Goal: Task Accomplishment & Management: Use online tool/utility

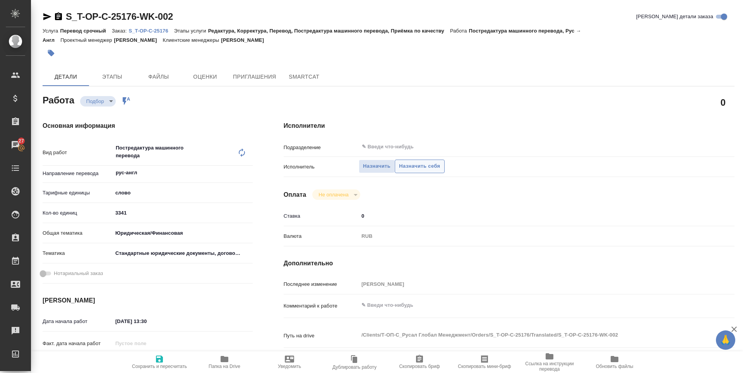
click at [401, 168] on span "Назначить себя" at bounding box center [419, 166] width 41 height 9
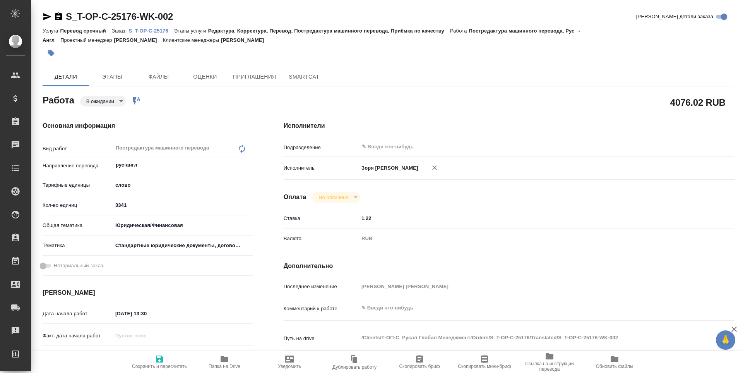
type textarea "x"
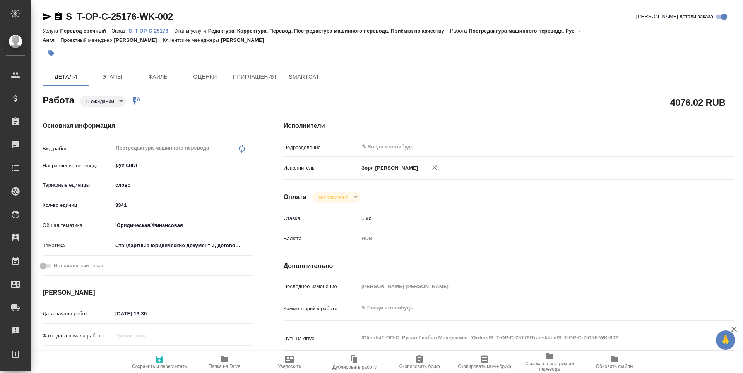
type textarea "x"
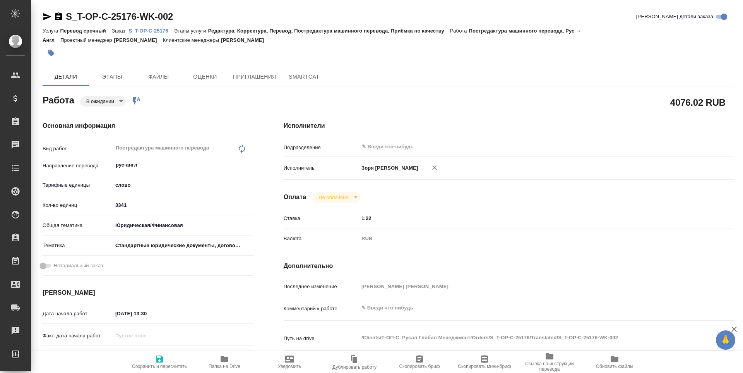
type textarea "x"
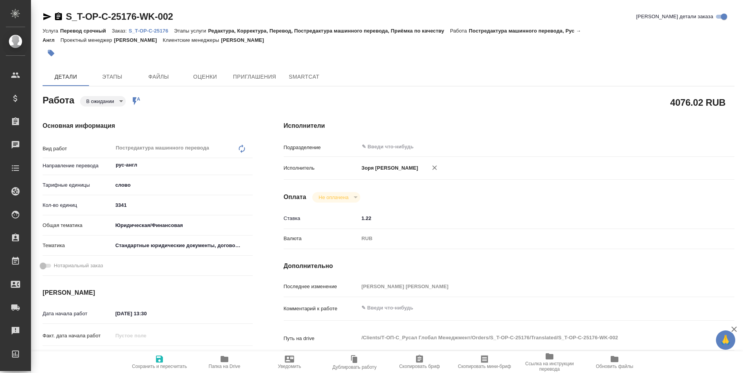
type textarea "x"
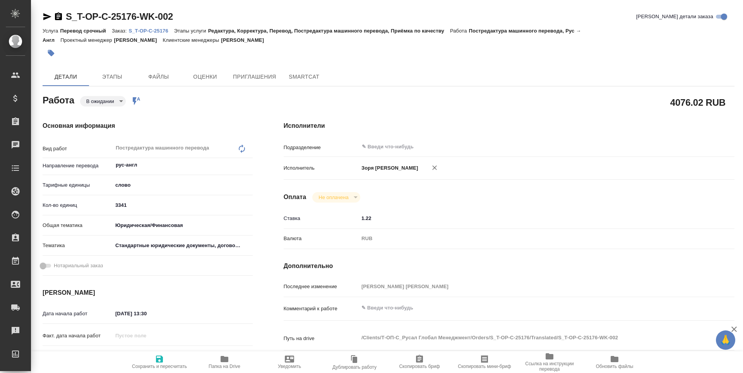
type textarea "x"
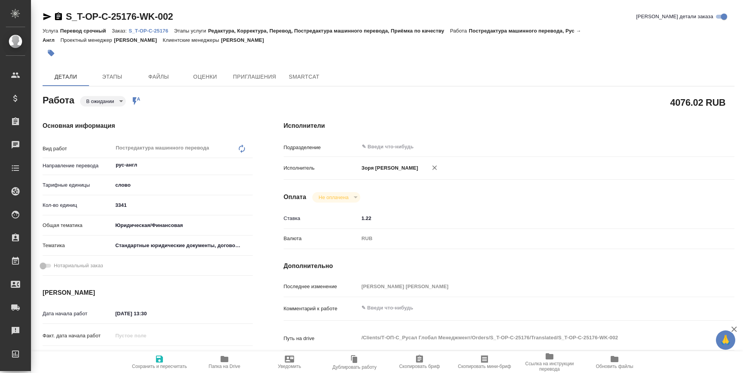
type textarea "x"
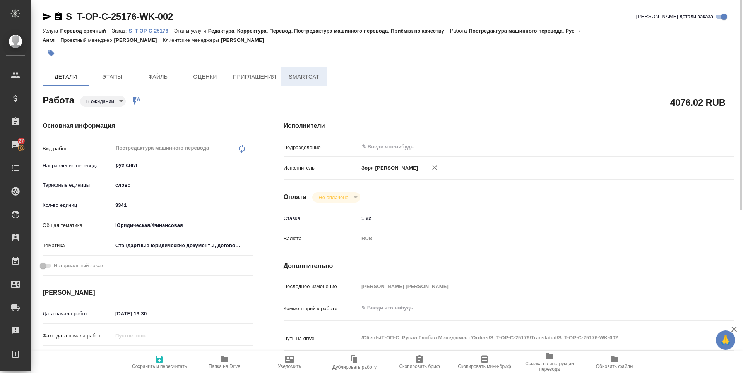
click at [288, 77] on span "SmartCat" at bounding box center [304, 77] width 37 height 10
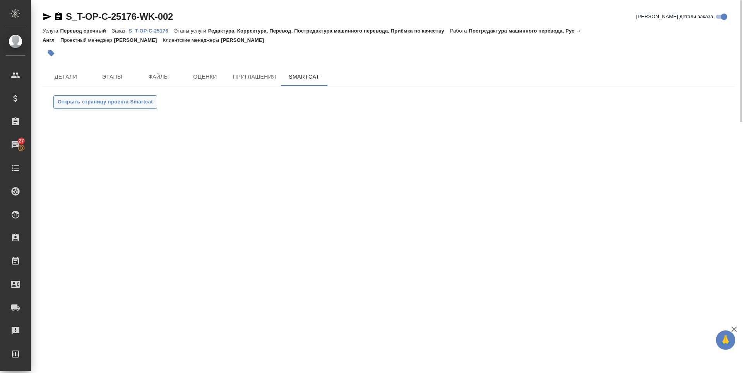
click at [148, 101] on span "Открыть страницу проекта Smartcat" at bounding box center [105, 102] width 95 height 9
click at [166, 80] on span "Файлы" at bounding box center [158, 77] width 37 height 10
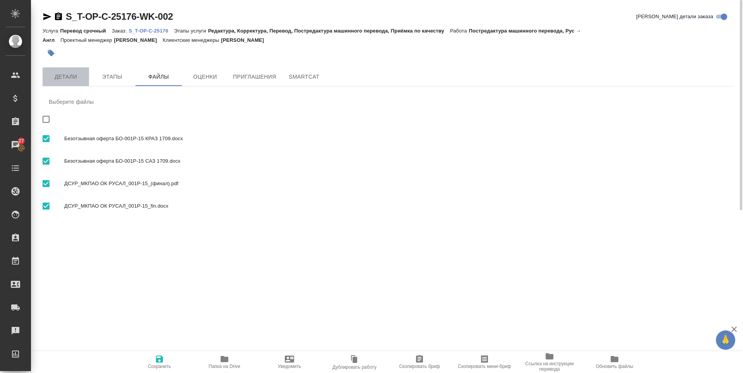
click at [74, 78] on span "Детали" at bounding box center [65, 77] width 37 height 10
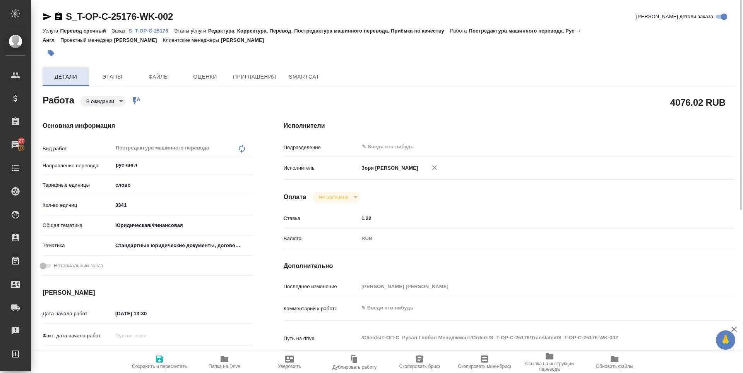
type textarea "x"
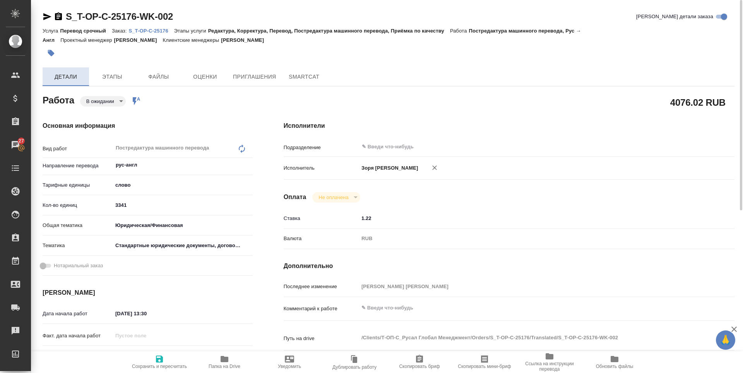
type textarea "x"
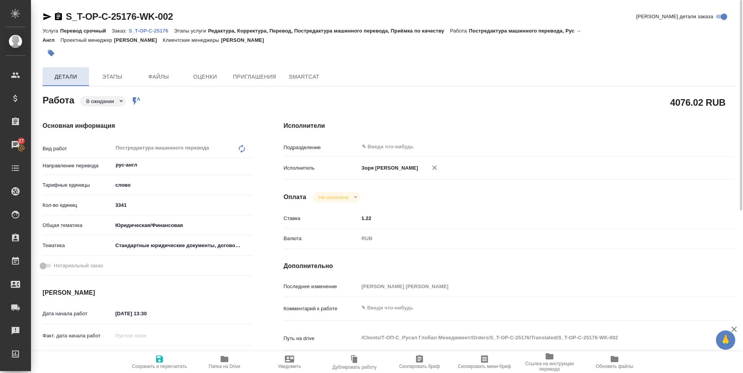
type textarea "x"
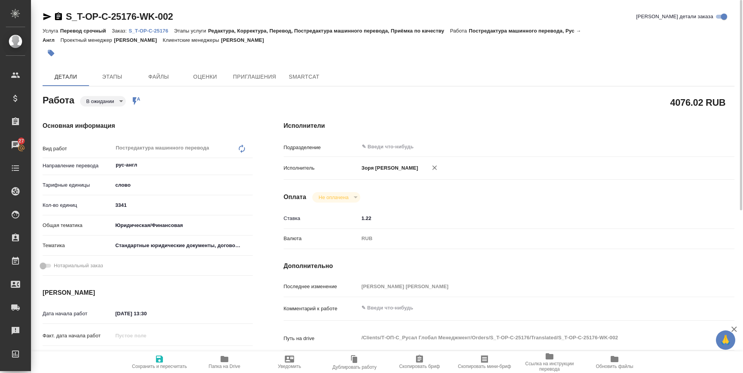
type textarea "x"
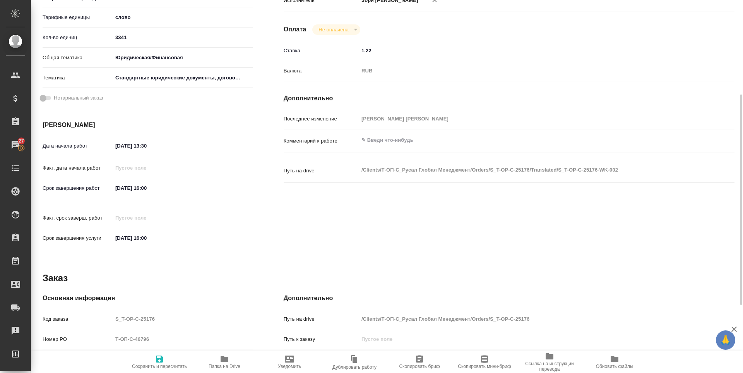
scroll to position [287, 0]
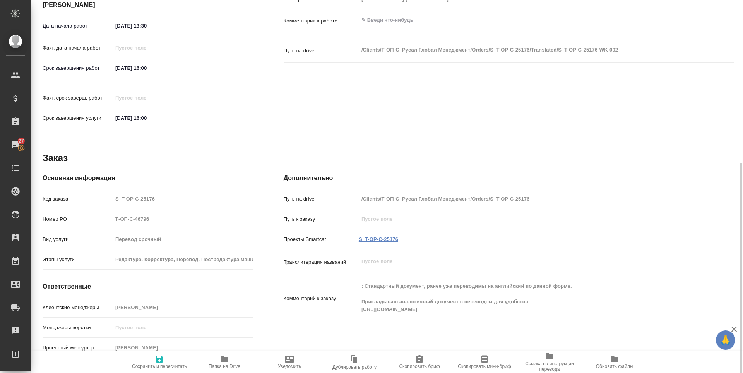
click at [391, 236] on link "S_T-OP-C-25176" at bounding box center [378, 239] width 39 height 6
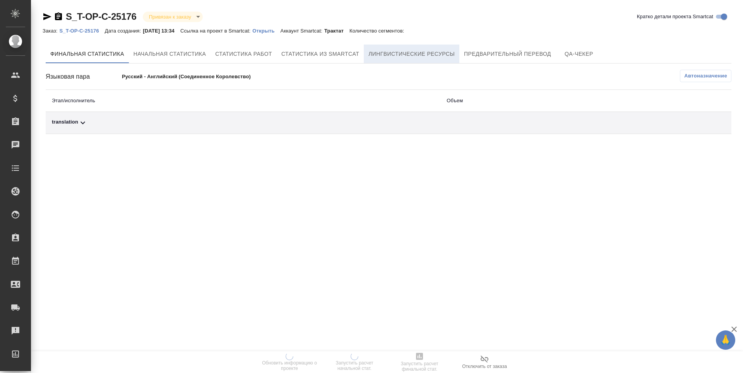
click at [394, 56] on span "Лингвистические ресурсы" at bounding box center [411, 54] width 86 height 10
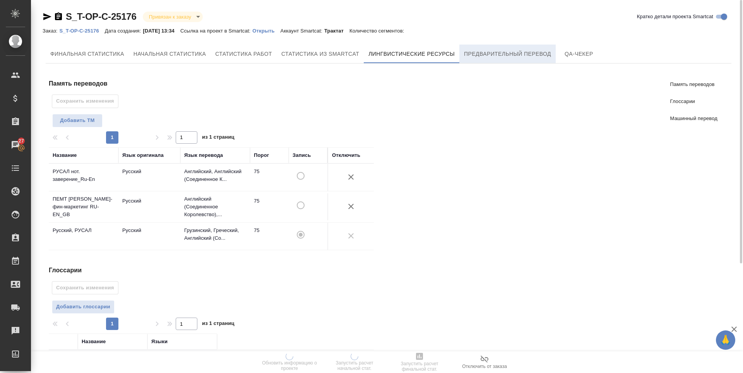
click at [513, 48] on button "Предварительный перевод" at bounding box center [507, 53] width 96 height 19
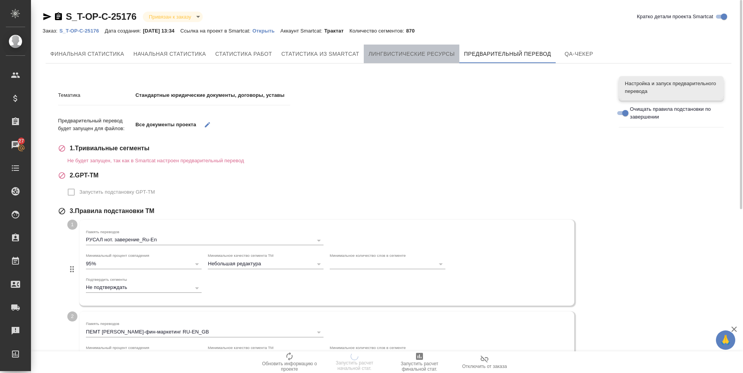
click at [413, 55] on span "Лингвистические ресурсы" at bounding box center [411, 54] width 86 height 10
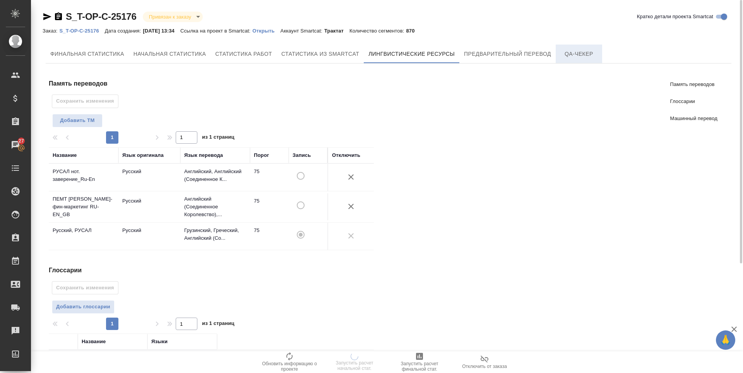
click at [575, 54] on span "QA-чекер" at bounding box center [578, 54] width 37 height 10
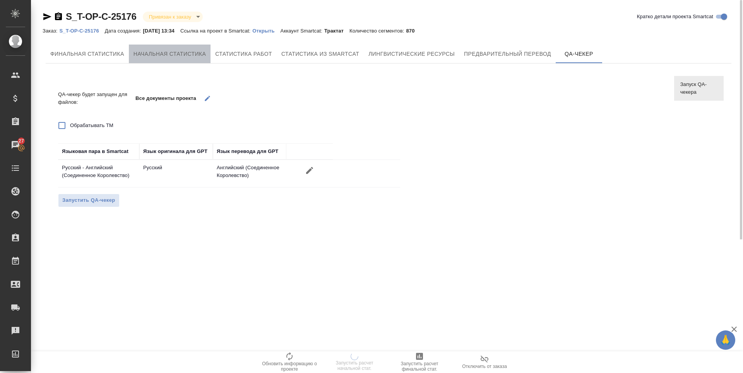
click at [168, 48] on button "Начальная статистика" at bounding box center [170, 53] width 82 height 19
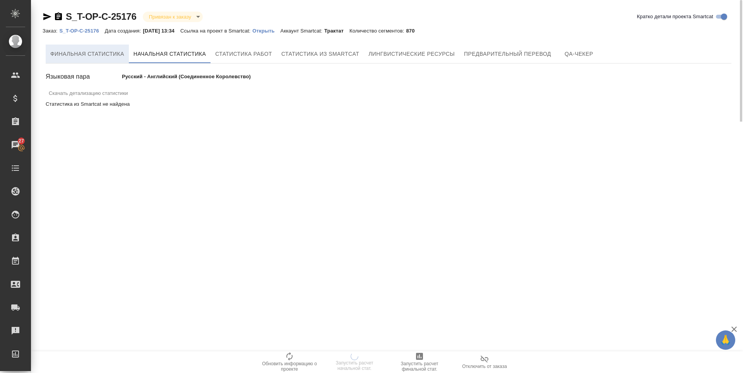
click at [115, 45] on button "Финальная статистика" at bounding box center [87, 53] width 83 height 19
